Goal: Task Accomplishment & Management: Manage account settings

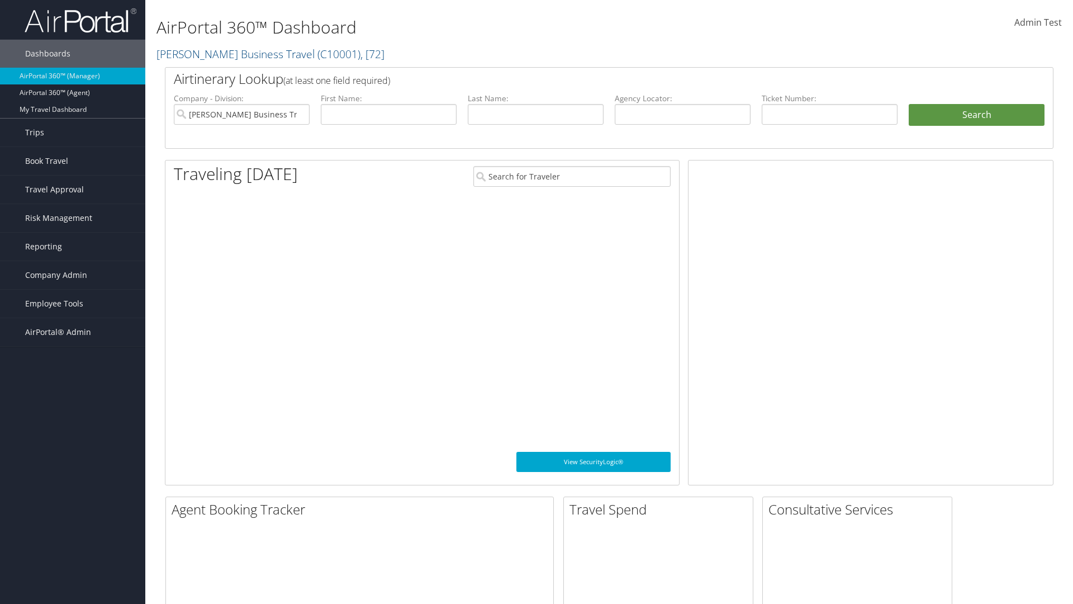
click at [73, 275] on span "Company Admin" at bounding box center [56, 275] width 62 height 28
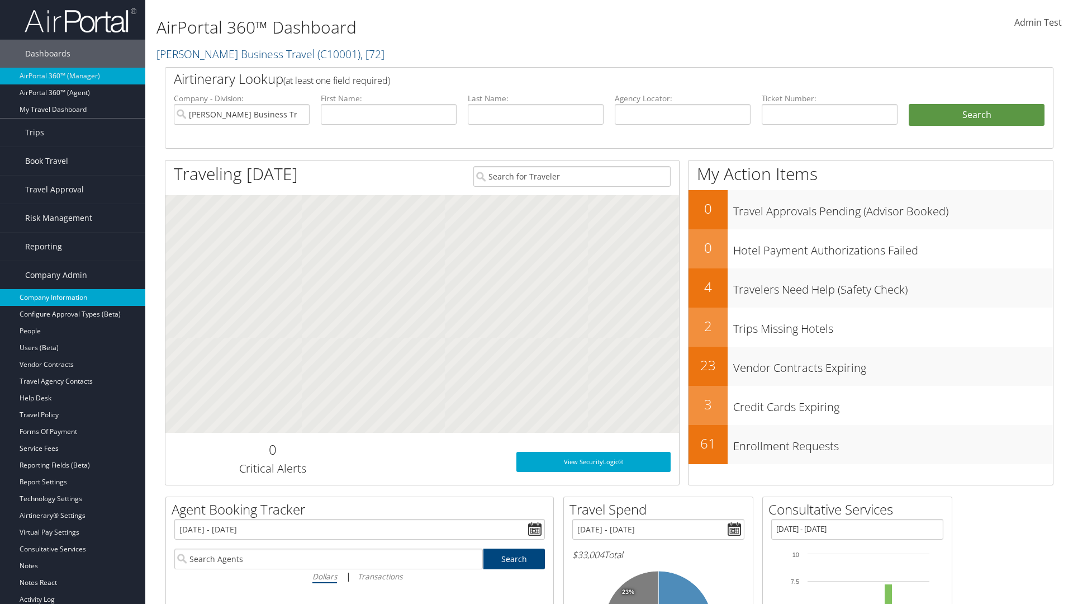
click at [73, 297] on link "Company Information" at bounding box center [72, 297] width 145 height 17
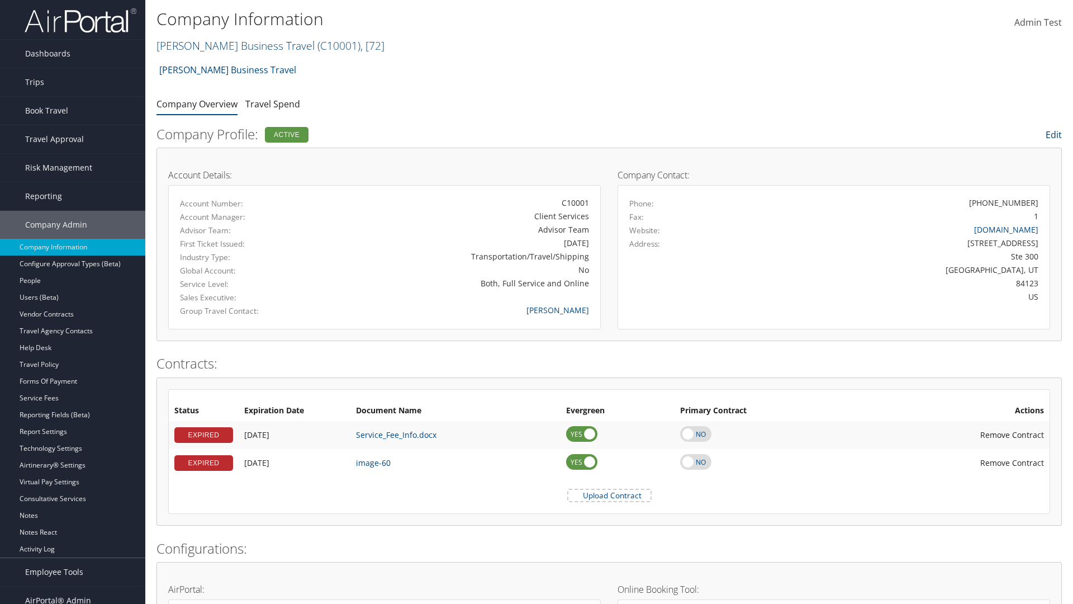
click at [1053, 135] on link "Edit" at bounding box center [1054, 135] width 16 height 12
select select
